Goal: Find specific page/section: Find specific page/section

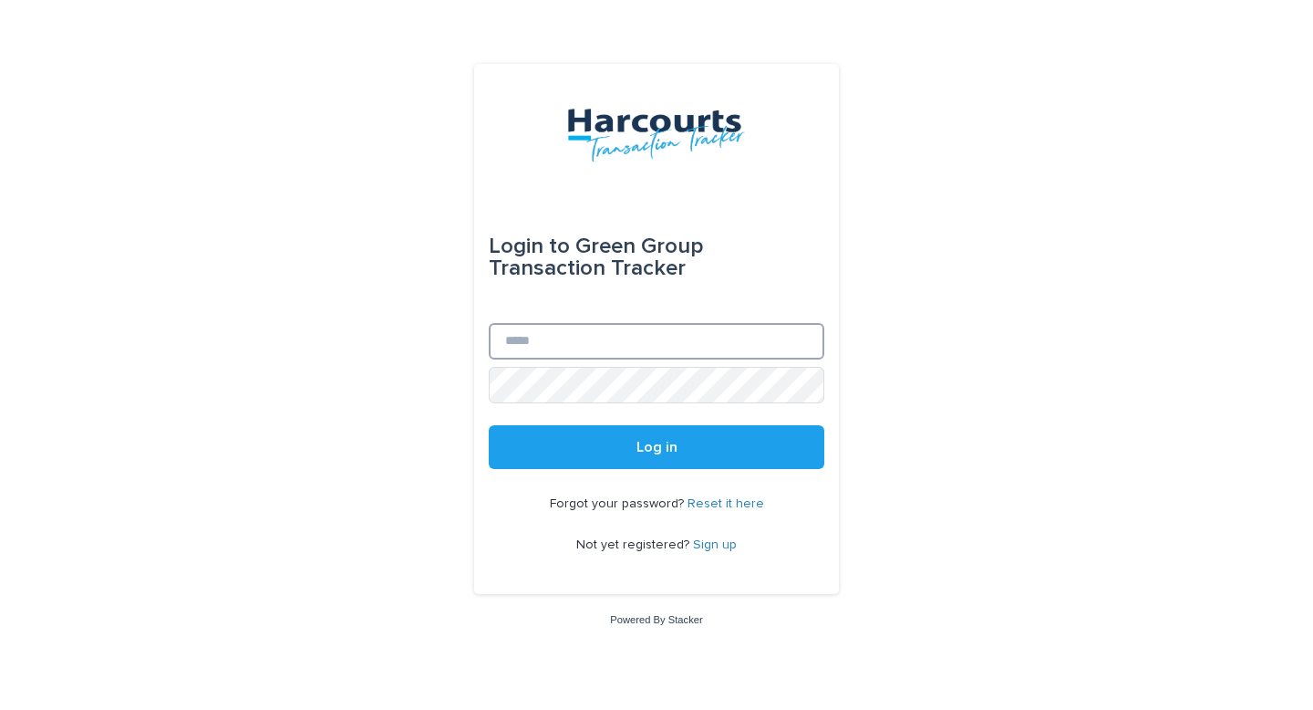
click at [700, 335] on input "Email" at bounding box center [657, 341] width 336 height 36
type input "**********"
click at [489, 425] on button "Log in" at bounding box center [657, 447] width 336 height 44
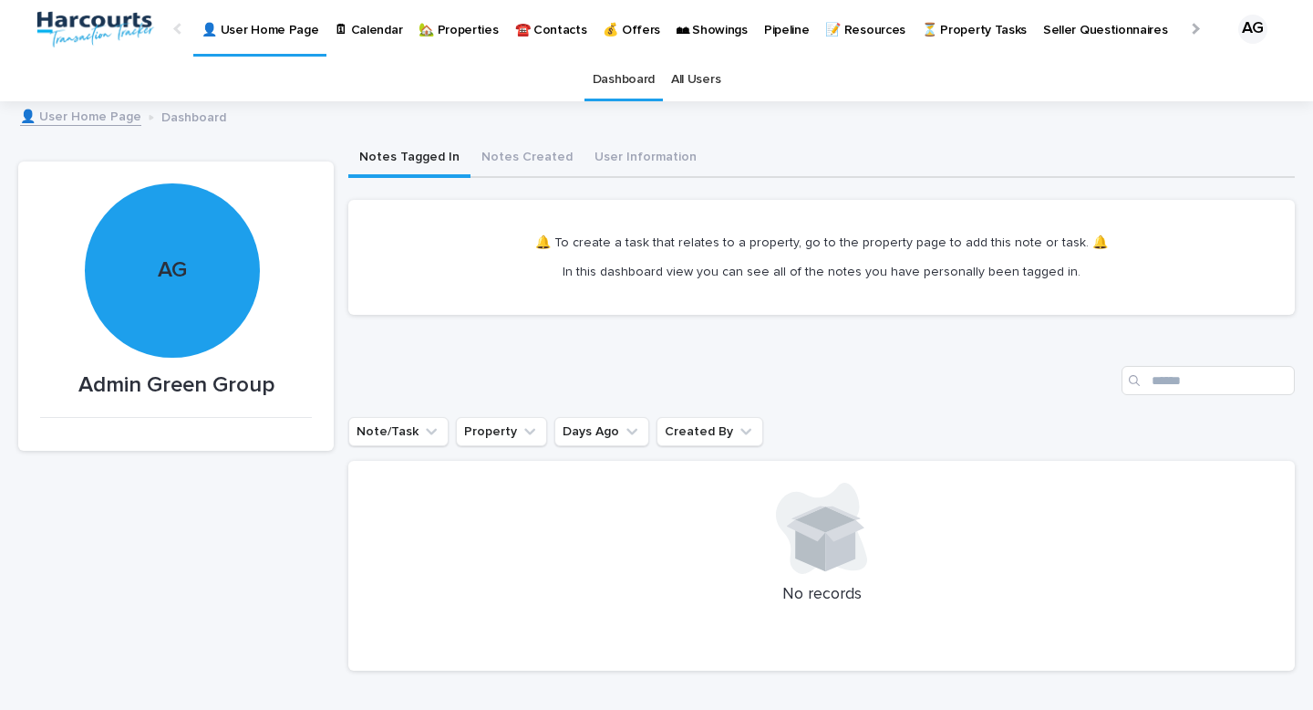
click at [441, 36] on p "🏡 Properties" at bounding box center [458, 19] width 79 height 38
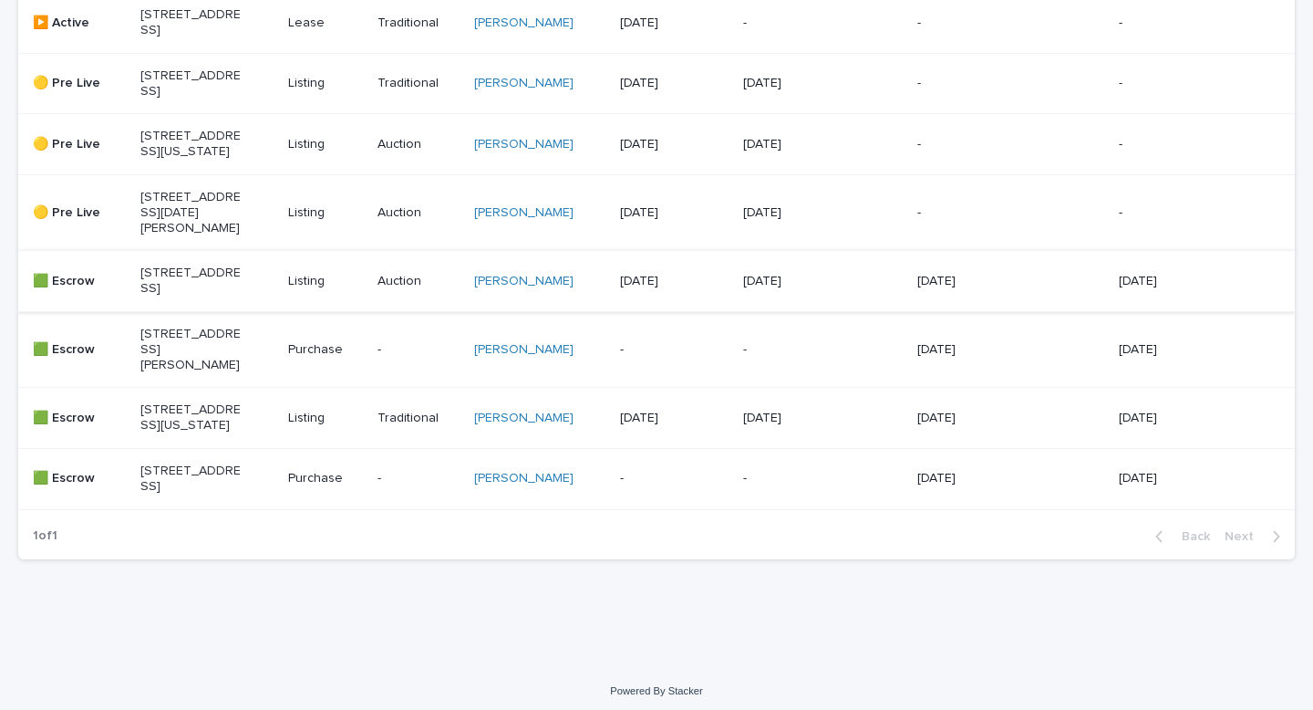
scroll to position [719, 0]
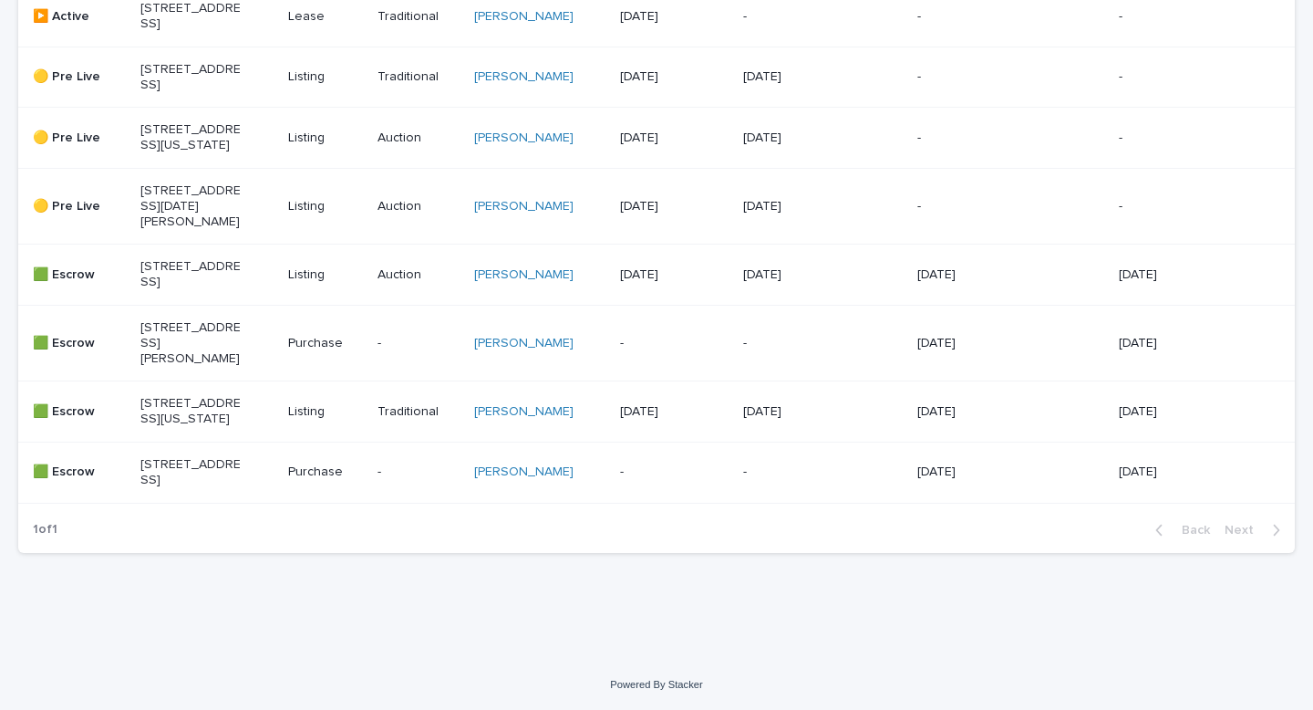
click at [221, 290] on p "[STREET_ADDRESS]" at bounding box center [190, 274] width 101 height 31
